Goal: Task Accomplishment & Management: Use online tool/utility

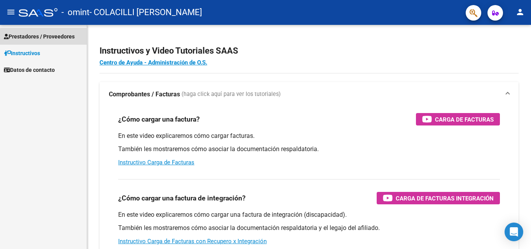
click at [67, 38] on span "Prestadores / Proveedores" at bounding box center [39, 36] width 71 height 9
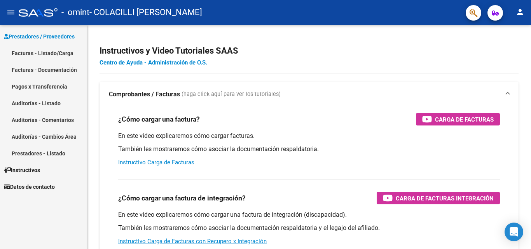
click at [61, 53] on link "Facturas - Listado/Carga" at bounding box center [43, 53] width 87 height 17
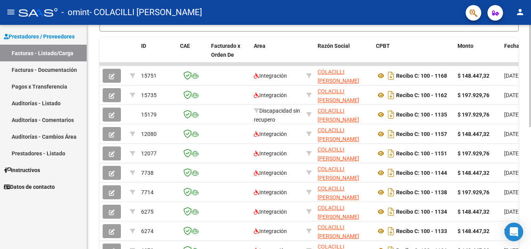
scroll to position [205, 0]
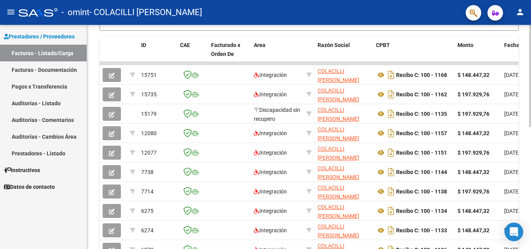
click at [530, 163] on div at bounding box center [530, 171] width 2 height 102
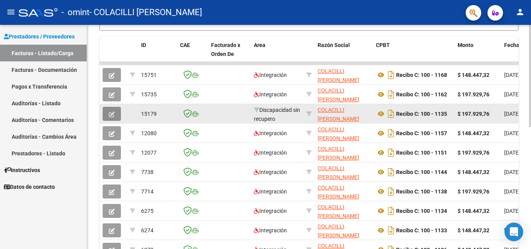
click at [110, 116] on icon "button" at bounding box center [112, 115] width 6 height 6
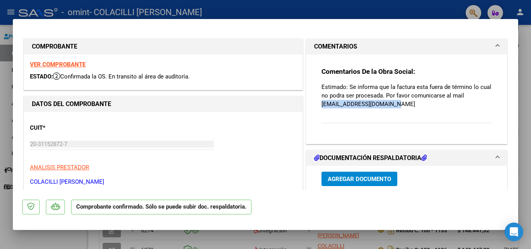
drag, startPoint x: 389, startPoint y: 106, endPoint x: 314, endPoint y: 105, distance: 75.0
click at [316, 105] on div "Comentarios De la Obra Social: Estimado: Se informa que la factura esta fuera d…" at bounding box center [407, 95] width 182 height 83
copy p "[EMAIL_ADDRESS][DOMAIN_NAME]"
